Goal: Information Seeking & Learning: Learn about a topic

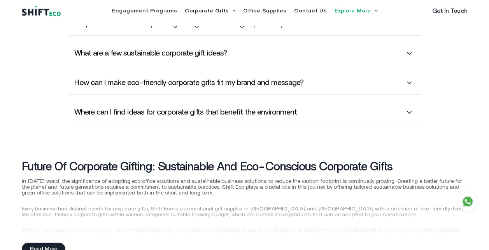
scroll to position [1828, 0]
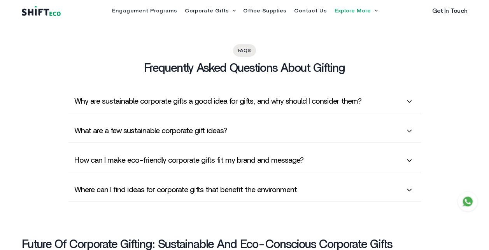
click at [413, 155] on span at bounding box center [409, 161] width 12 height 12
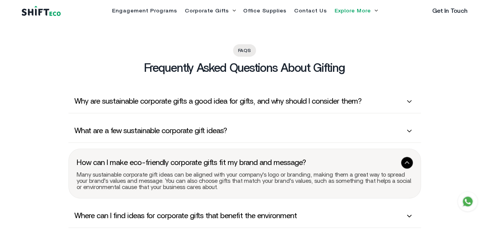
click at [404, 160] on icon at bounding box center [407, 163] width 6 height 6
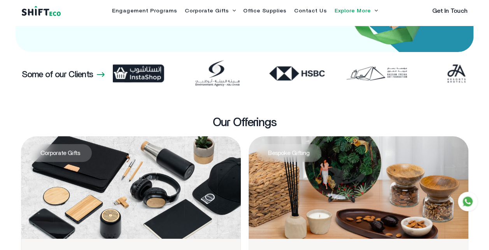
scroll to position [0, 0]
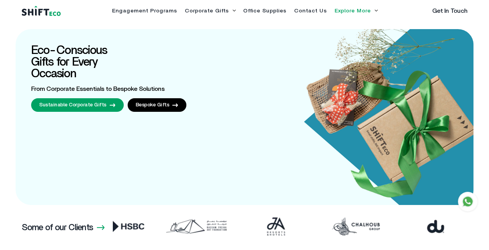
click at [375, 10] on icon at bounding box center [376, 11] width 3 height 2
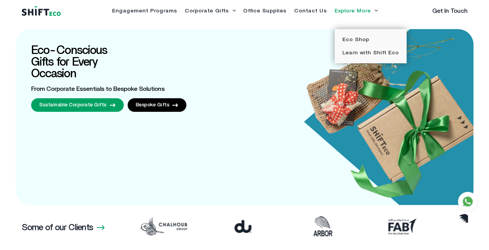
click at [232, 10] on icon at bounding box center [234, 11] width 4 height 2
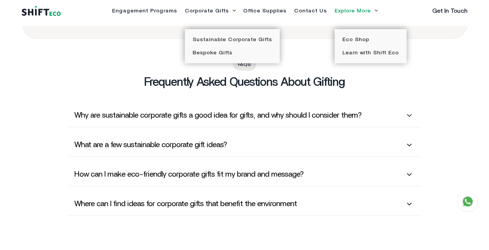
scroll to position [2020, 0]
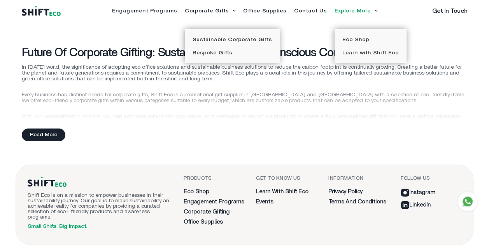
click at [362, 91] on div "Future of Corporate Gifting: Sustainable and Eco-Conscious Corporate Gifts In […" at bounding box center [245, 84] width 446 height 74
click at [49, 129] on div "Read More" at bounding box center [44, 135] width 44 height 13
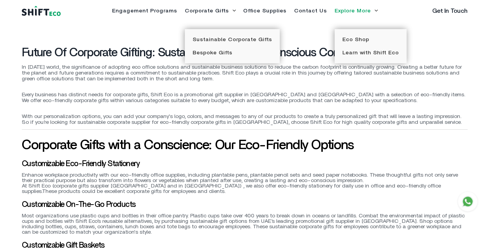
click at [194, 214] on p "Most organizations use plastic cups and bottles in their office pantry. Plastic…" at bounding box center [245, 225] width 446 height 22
click at [204, 200] on div "Customizable On-the-Go Products" at bounding box center [245, 204] width 446 height 9
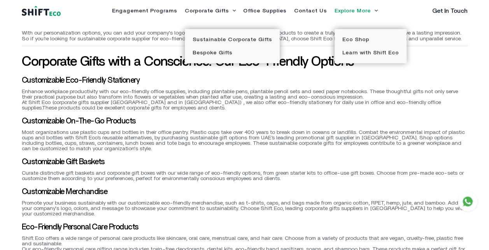
scroll to position [2137, 0]
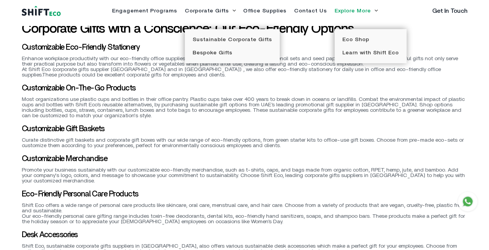
click at [319, 154] on div "Customizable Merchandise" at bounding box center [245, 158] width 446 height 9
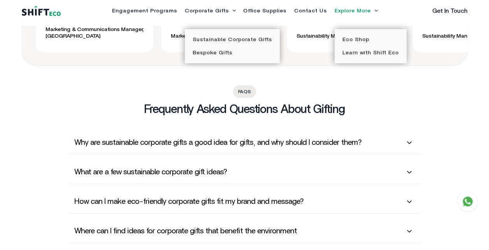
scroll to position [1826, 0]
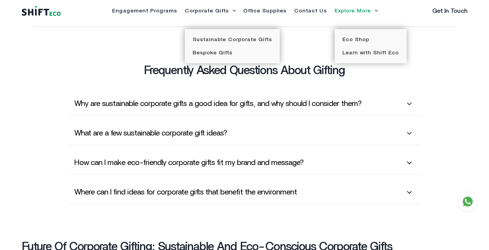
click at [235, 9] on ul "Engagement Programs Corporate Gifts Sustainable Corporate Gifts Bespoke Gifts O…" at bounding box center [245, 10] width 294 height 5
click at [233, 10] on icon at bounding box center [234, 11] width 4 height 2
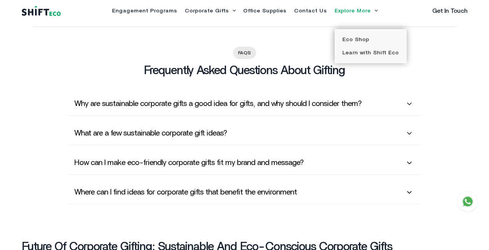
click at [233, 10] on icon at bounding box center [234, 11] width 4 height 2
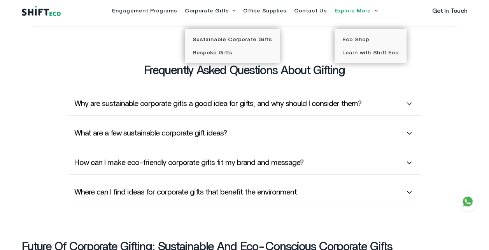
click at [233, 10] on icon at bounding box center [234, 11] width 4 height 2
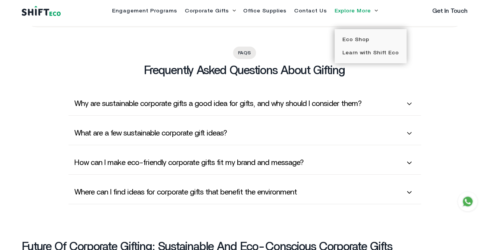
click at [158, 99] on span "Why are sustainable corporate gifts a good idea for gifts, and why should I con…" at bounding box center [217, 103] width 287 height 9
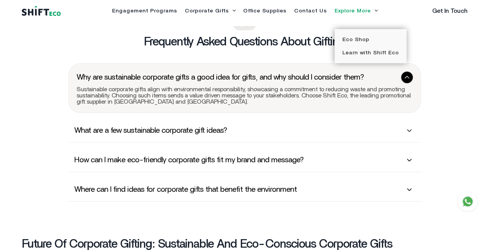
scroll to position [1864, 0]
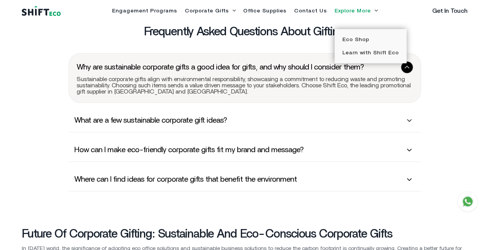
click at [158, 117] on span "What are a few sustainable corporate gift ideas?" at bounding box center [150, 120] width 152 height 9
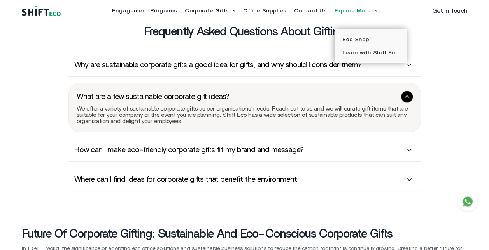
click at [473, 76] on section "FAQS Frequently Asked Questions about Gifting Why are sustainable corporate gif…" at bounding box center [244, 103] width 489 height 190
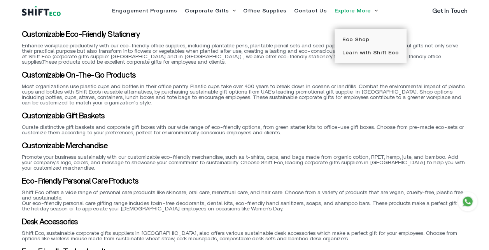
scroll to position [2215, 0]
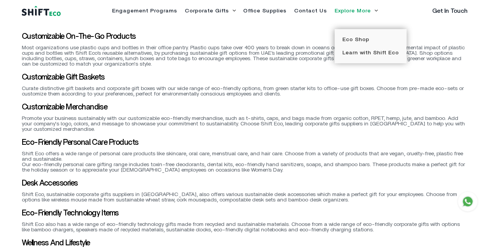
click at [293, 105] on div "Corporate Gifts with a Conscience: Our Eco-Friendly Options Customizable Eco-Fr…" at bounding box center [245, 148] width 446 height 375
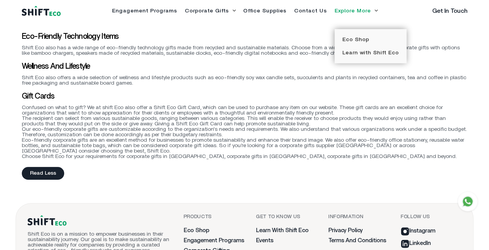
scroll to position [2409, 0]
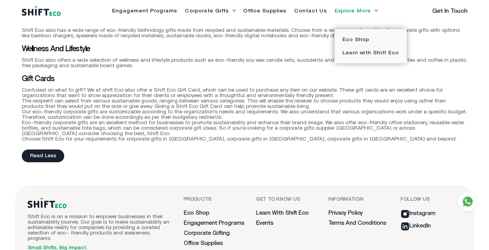
click at [250, 74] on div "Gift Cards" at bounding box center [245, 78] width 446 height 9
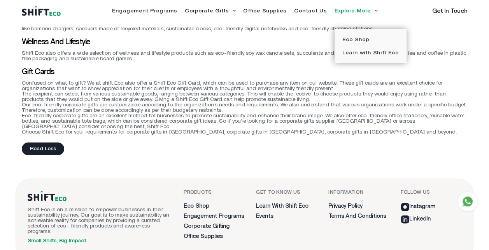
scroll to position [2419, 0]
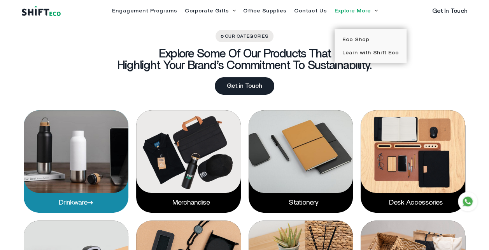
scroll to position [863, 0]
